Goal: Task Accomplishment & Management: Use online tool/utility

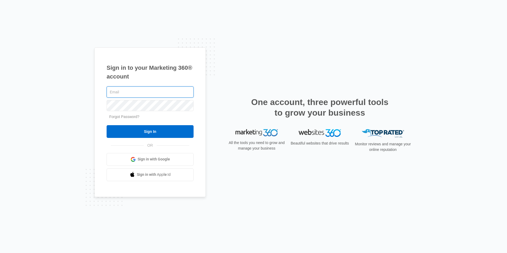
type input "[PERSON_NAME][EMAIL_ADDRESS][DOMAIN_NAME]"
click at [225, 53] on div "Sign in to your Marketing 360® account jim@drgreenservices.com Forgot Password?…" at bounding box center [253, 126] width 318 height 158
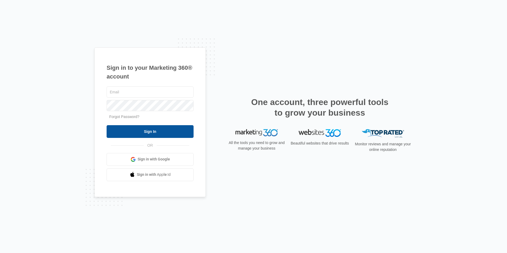
type input "[PERSON_NAME][EMAIL_ADDRESS][DOMAIN_NAME]"
click at [159, 129] on input "Sign In" at bounding box center [149, 131] width 87 height 13
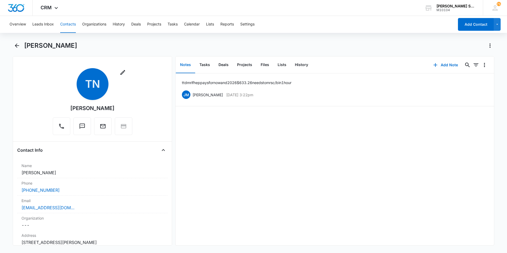
click at [67, 25] on button "Contacts" at bounding box center [68, 24] width 16 height 17
